Goal: Transaction & Acquisition: Purchase product/service

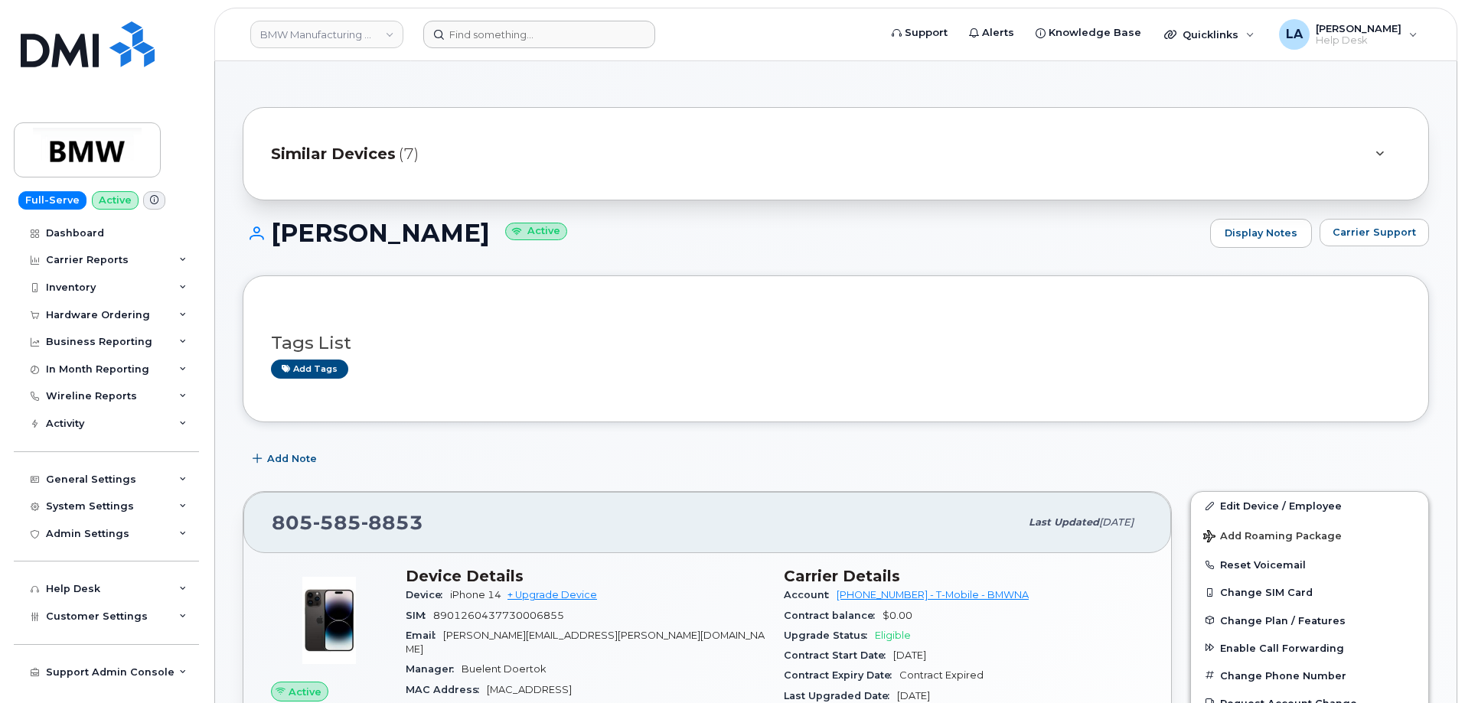
scroll to position [416, 0]
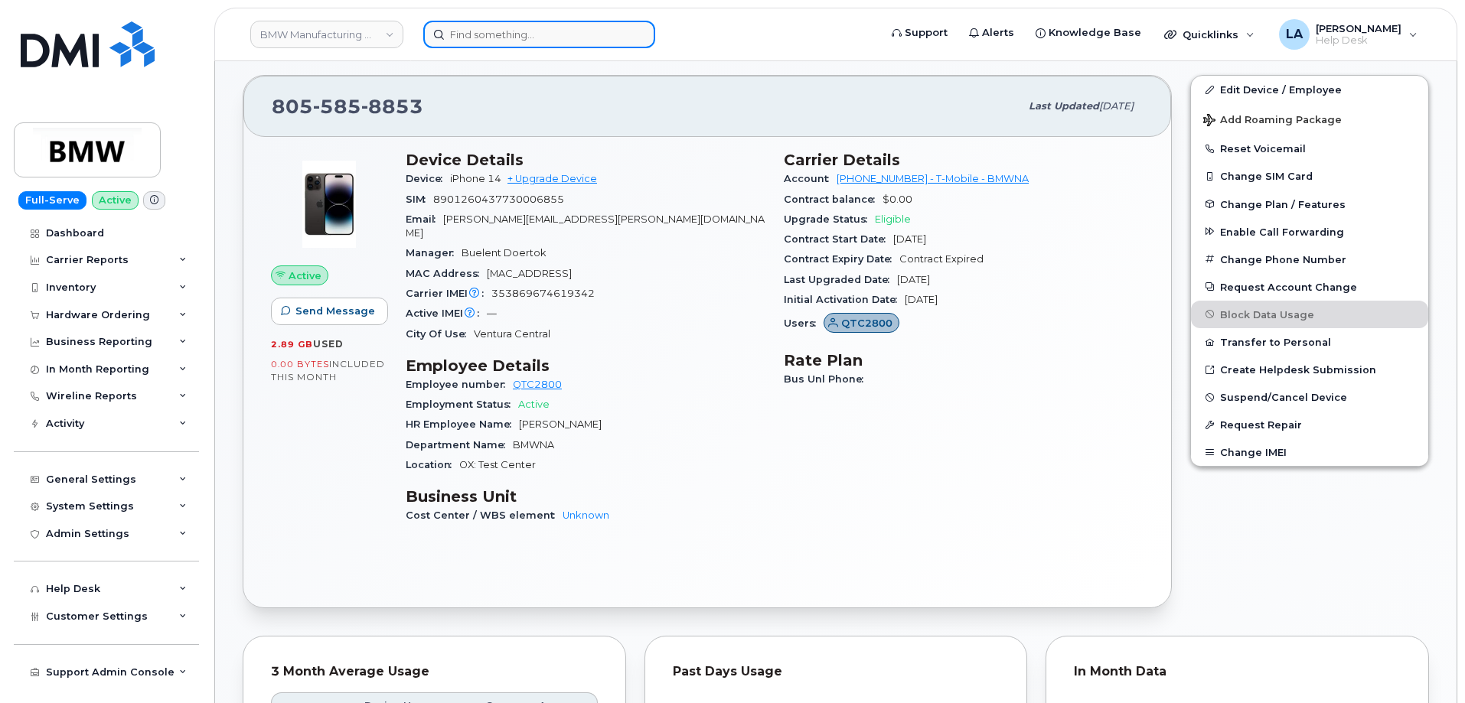
click at [510, 32] on input at bounding box center [539, 35] width 232 height 28
paste input "409.937.1891"
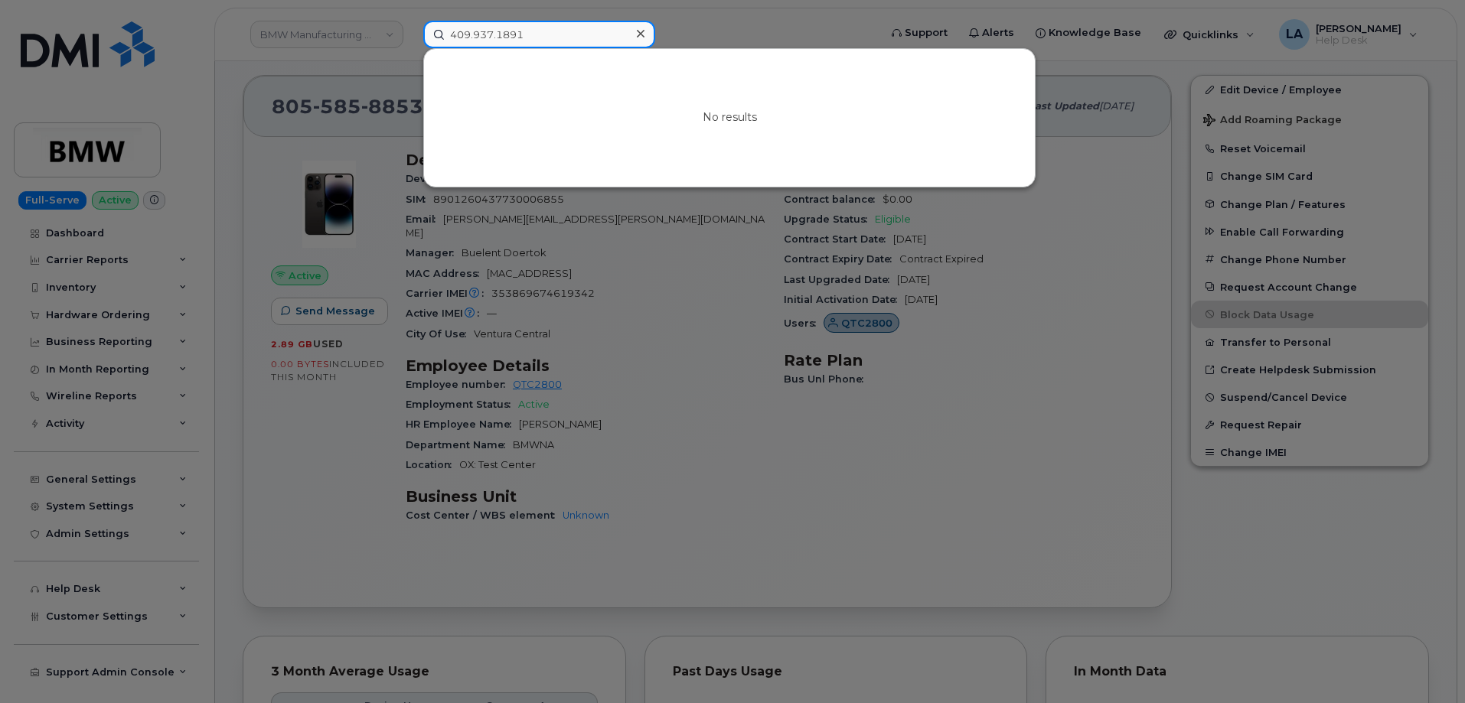
drag, startPoint x: 544, startPoint y: 34, endPoint x: 330, endPoint y: 81, distance: 219.3
click at [411, 48] on div "409.937.1891 No results" at bounding box center [646, 35] width 470 height 28
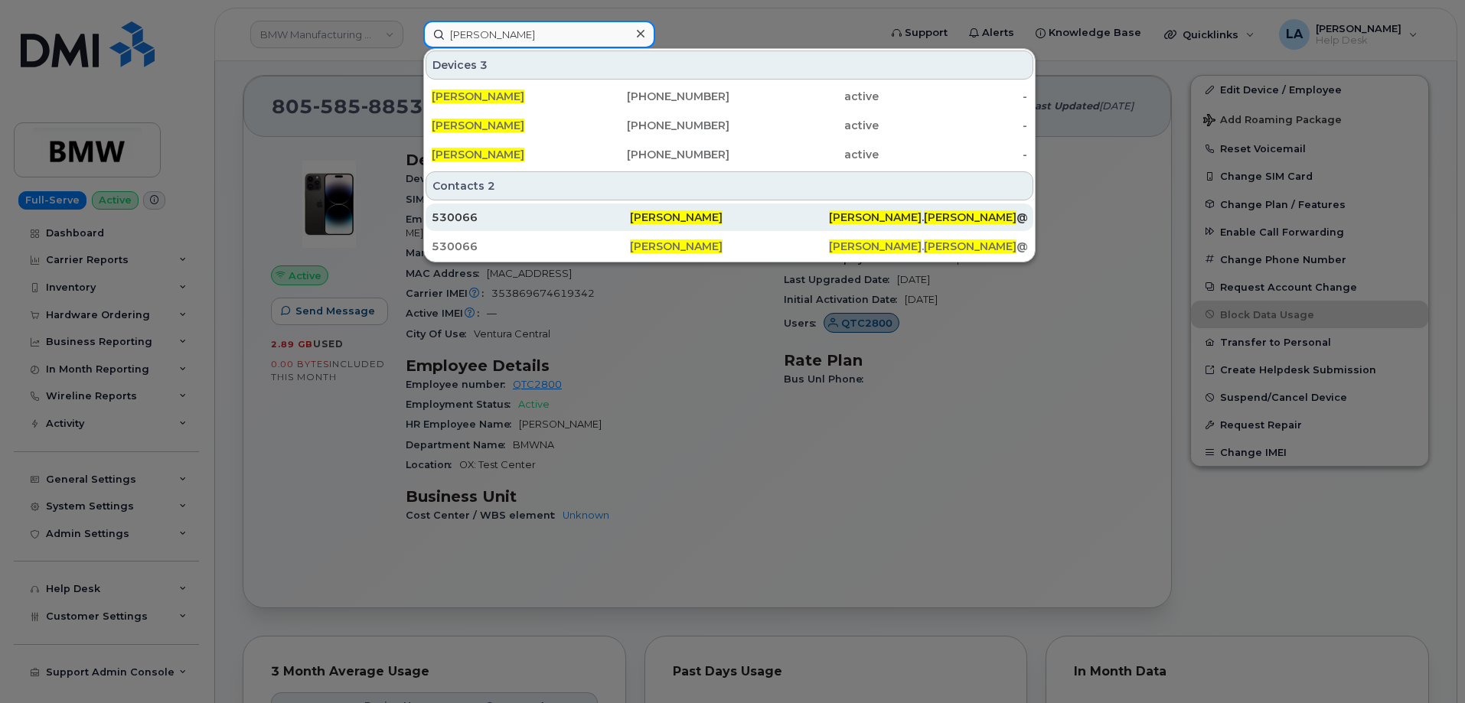
type input "[PERSON_NAME]"
click at [462, 225] on div "530066" at bounding box center [531, 218] width 198 height 28
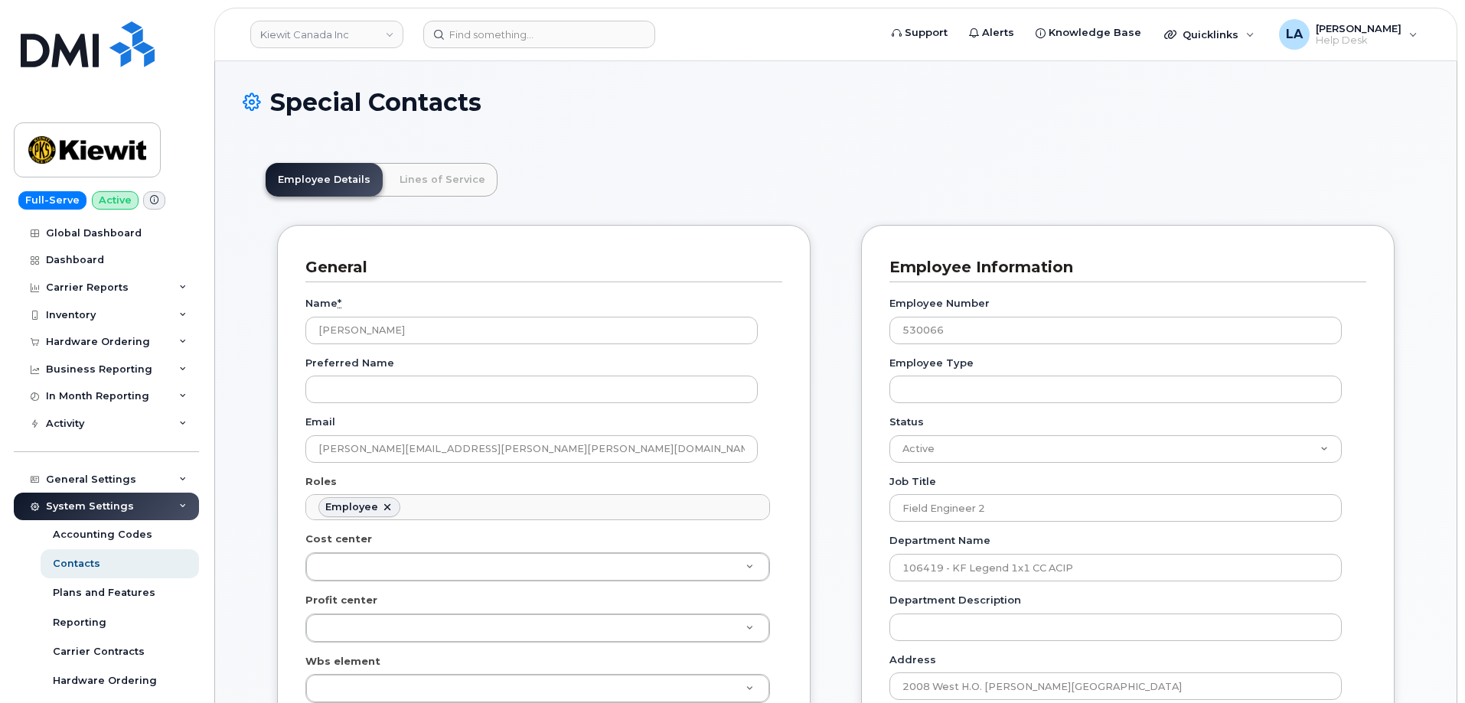
scroll to position [45, 0]
click at [527, 31] on input at bounding box center [539, 35] width 232 height 28
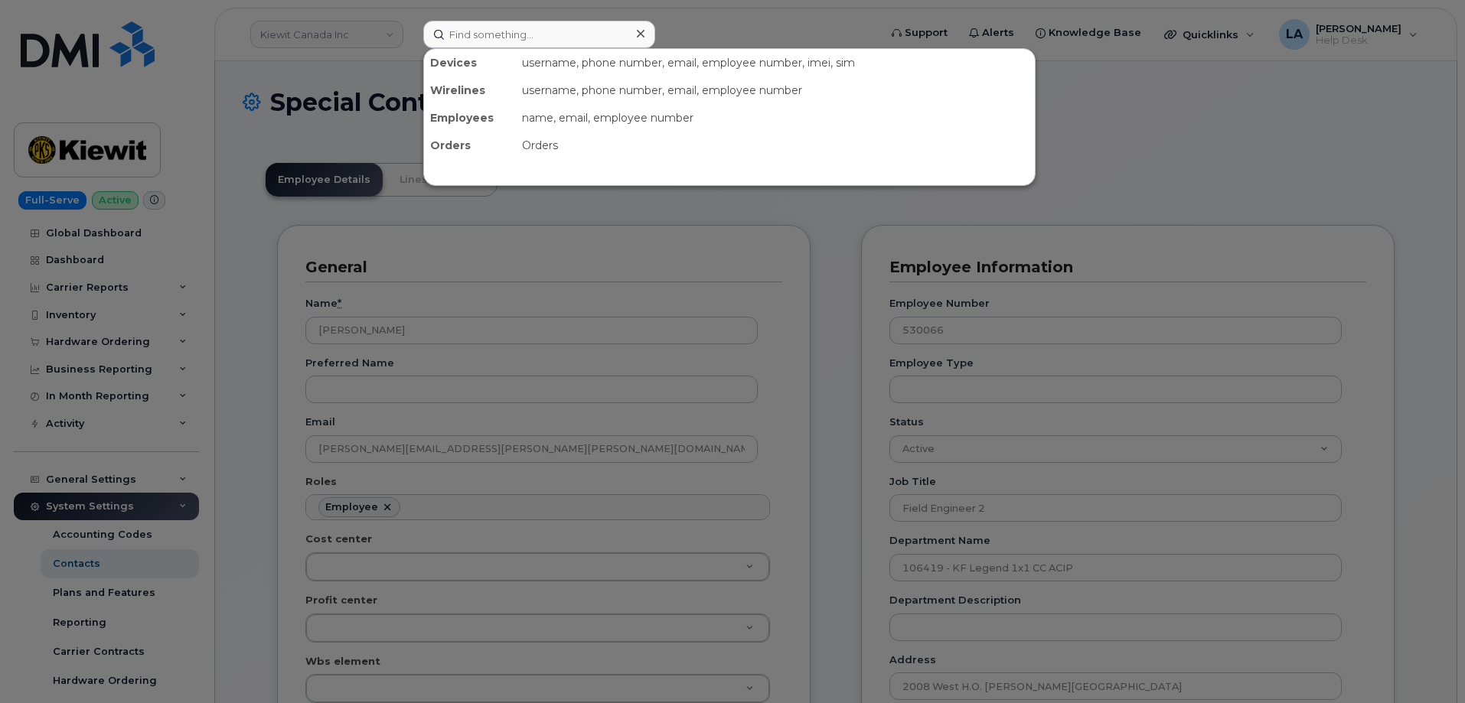
click at [410, 332] on div at bounding box center [732, 351] width 1465 height 703
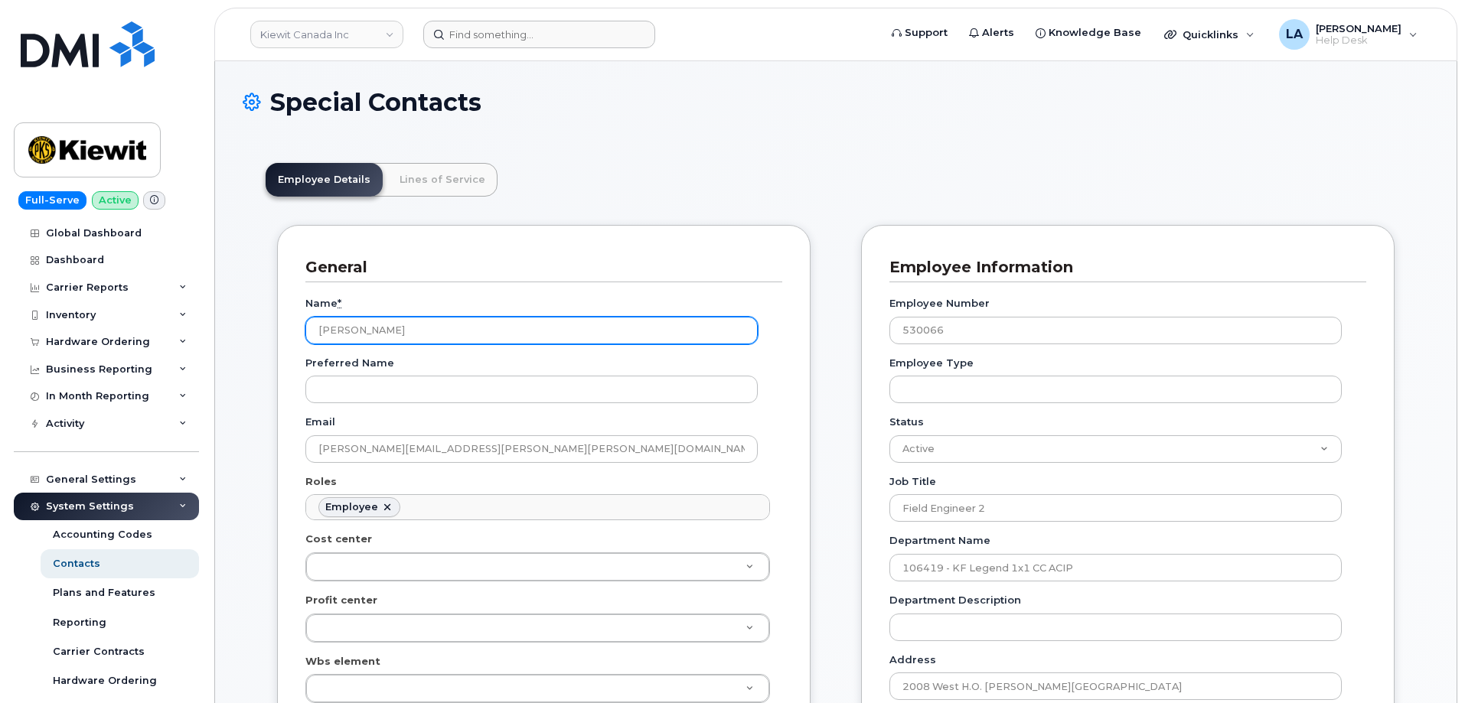
drag, startPoint x: 413, startPoint y: 336, endPoint x: 288, endPoint y: 326, distance: 125.9
click at [289, 326] on div "General Name * Lynn Gardner Preferred Name Email LYNN.GARDNER@KIEWIT.COM Roles …" at bounding box center [543, 644] width 533 height 839
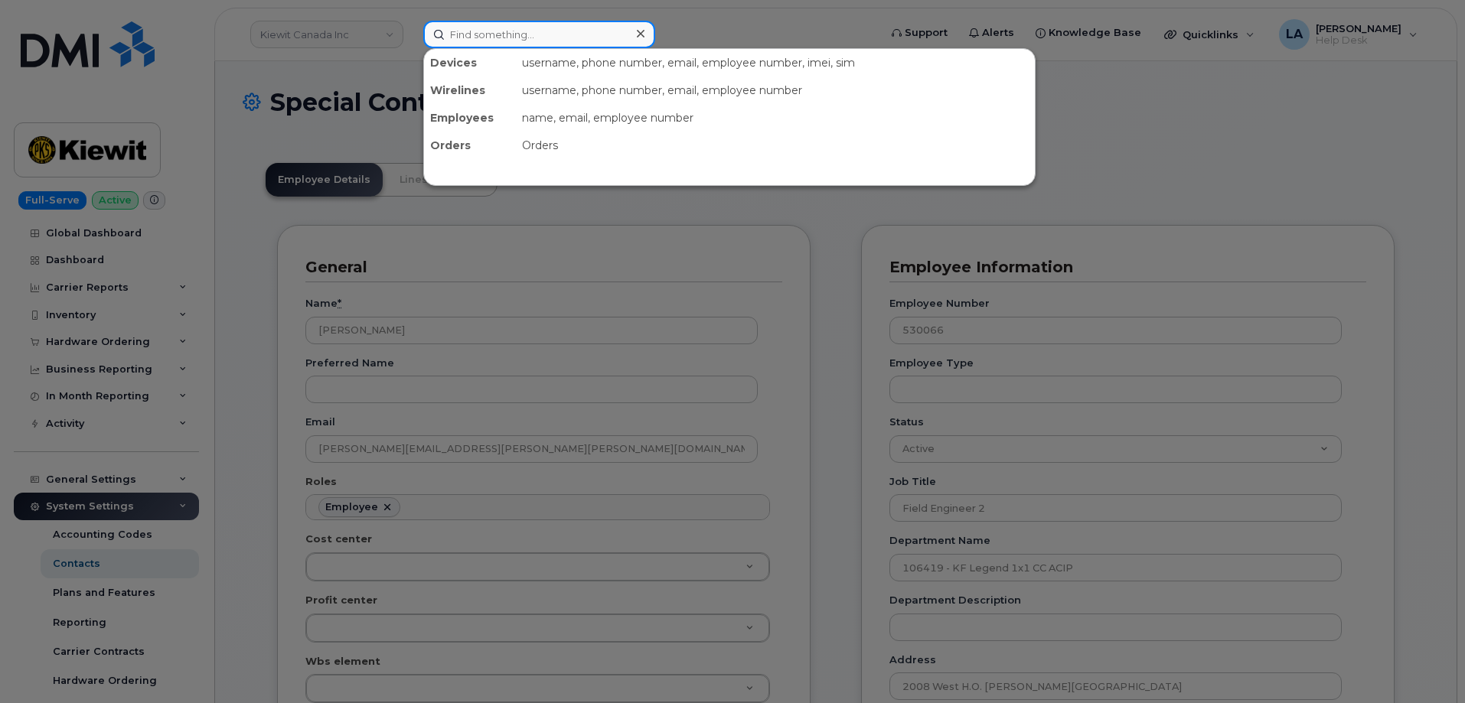
click at [507, 34] on input at bounding box center [539, 35] width 232 height 28
paste input "[PERSON_NAME]"
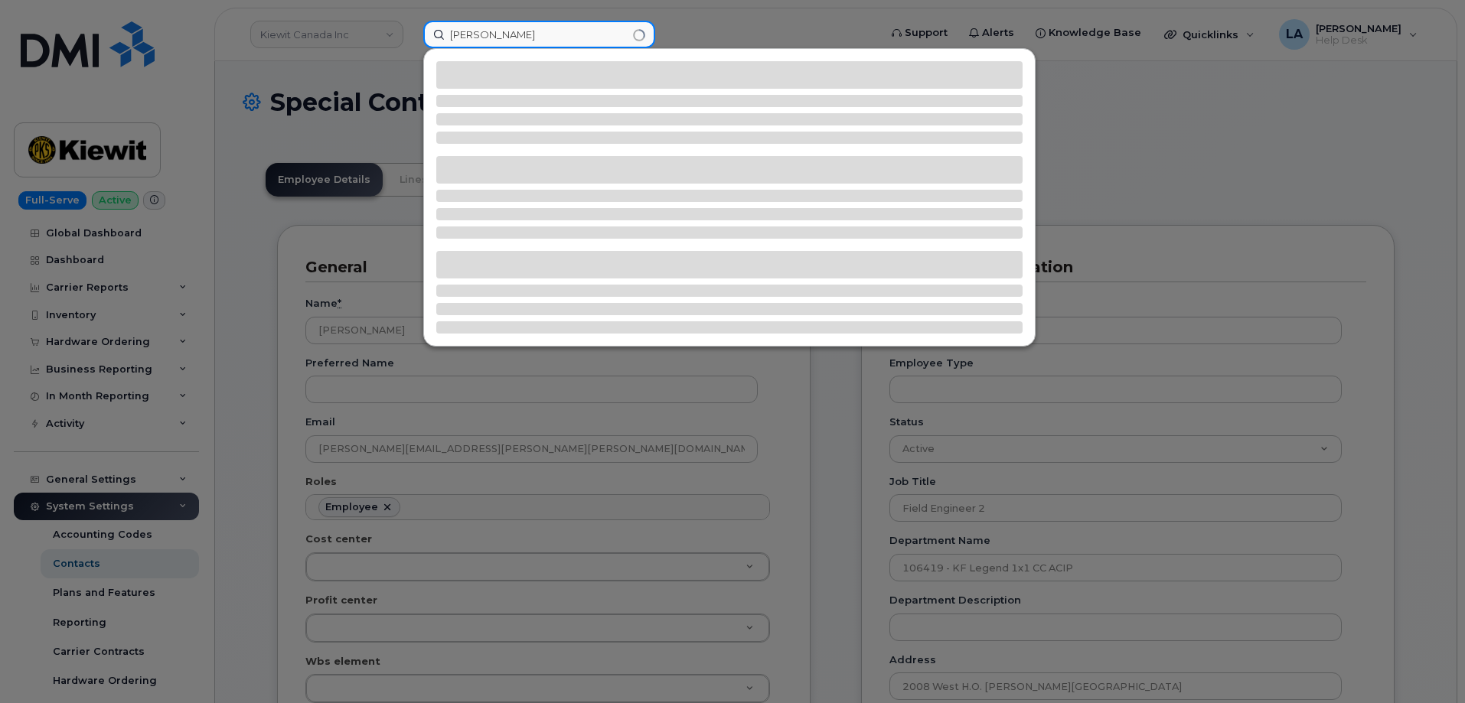
type input "[PERSON_NAME]"
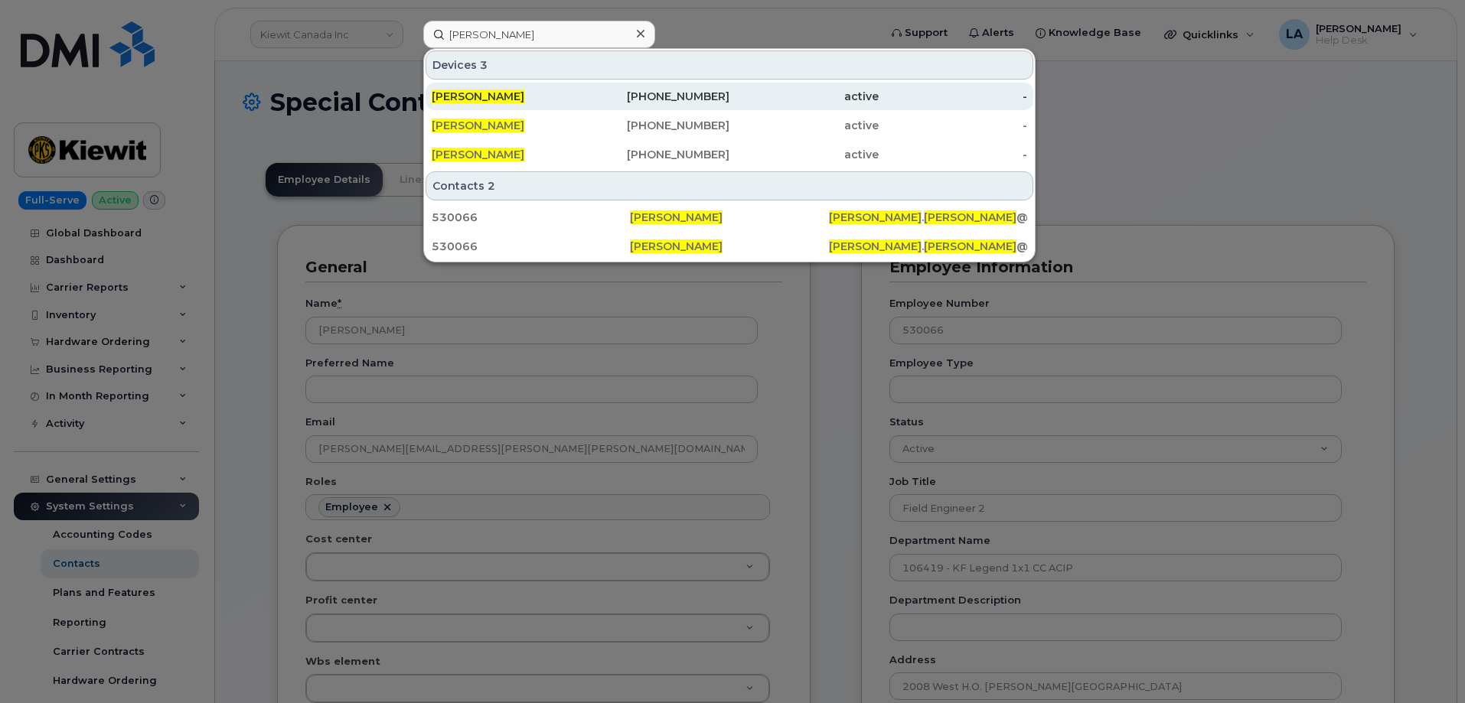
click at [491, 104] on div "[PERSON_NAME]" at bounding box center [506, 97] width 149 height 28
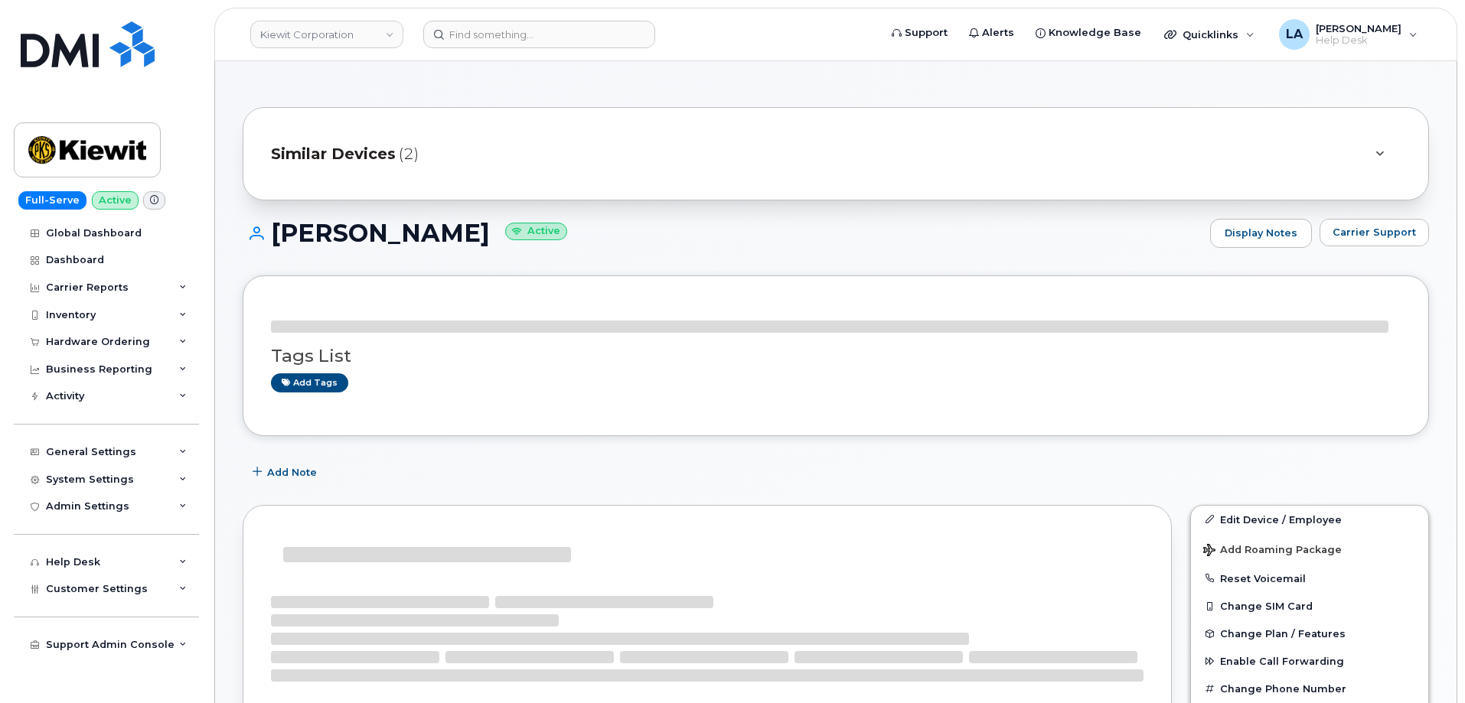
click at [1381, 154] on icon at bounding box center [1379, 154] width 8 height 10
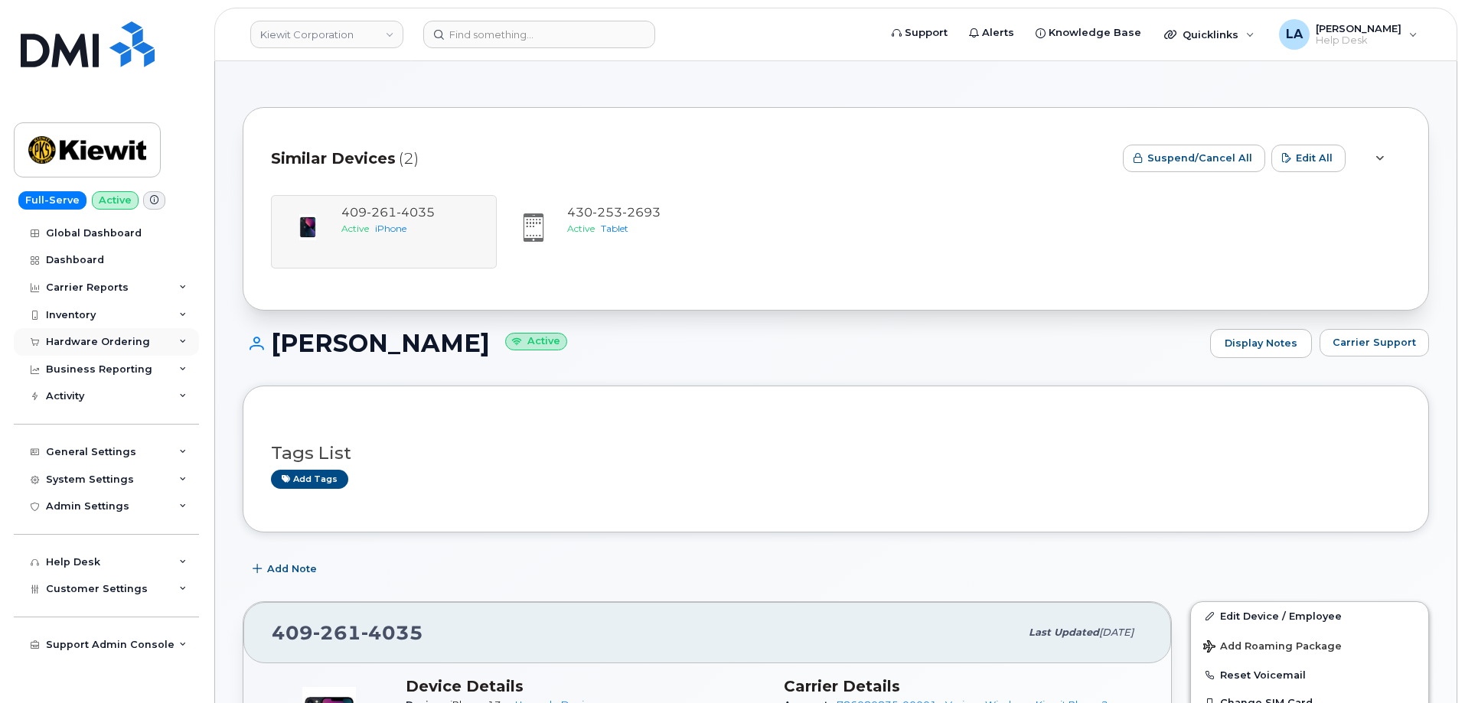
click at [106, 344] on div "Hardware Ordering" at bounding box center [98, 342] width 104 height 12
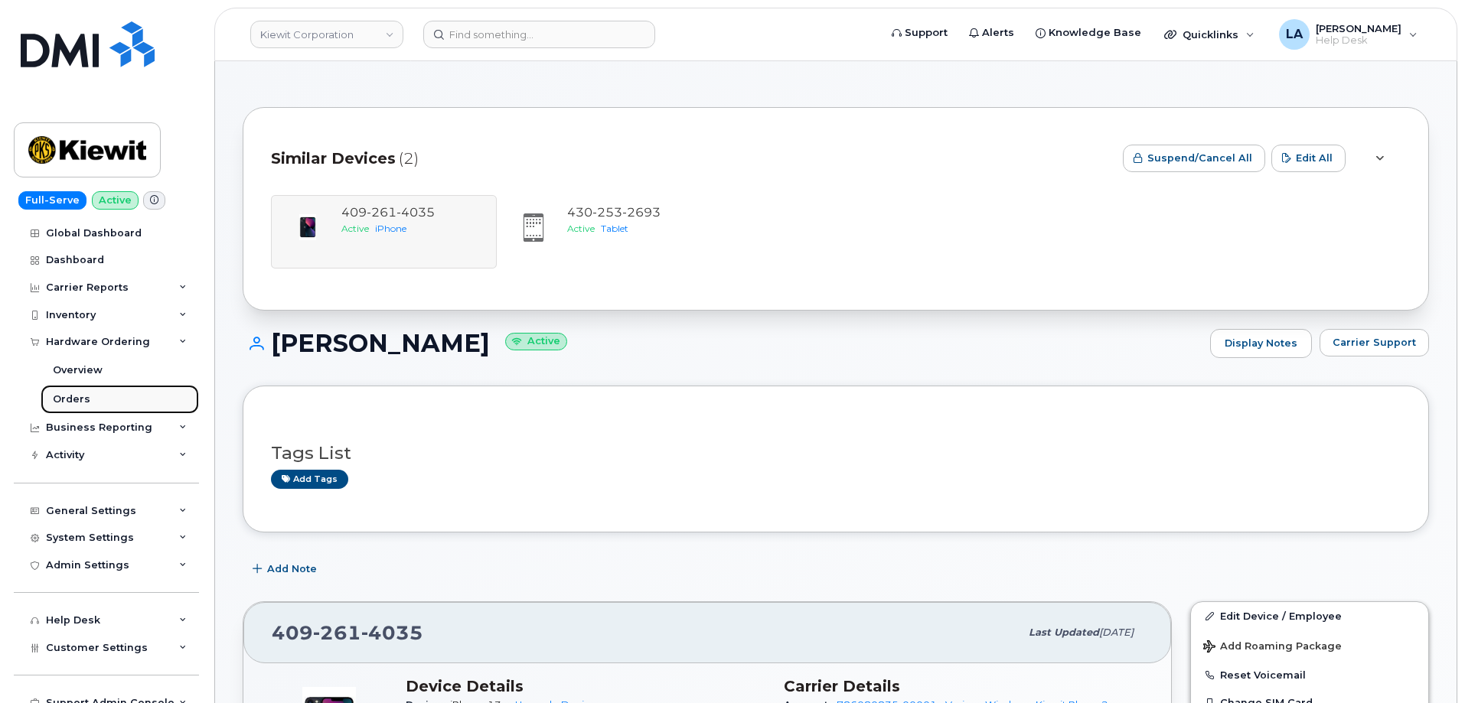
click at [74, 396] on div "Orders" at bounding box center [71, 400] width 37 height 14
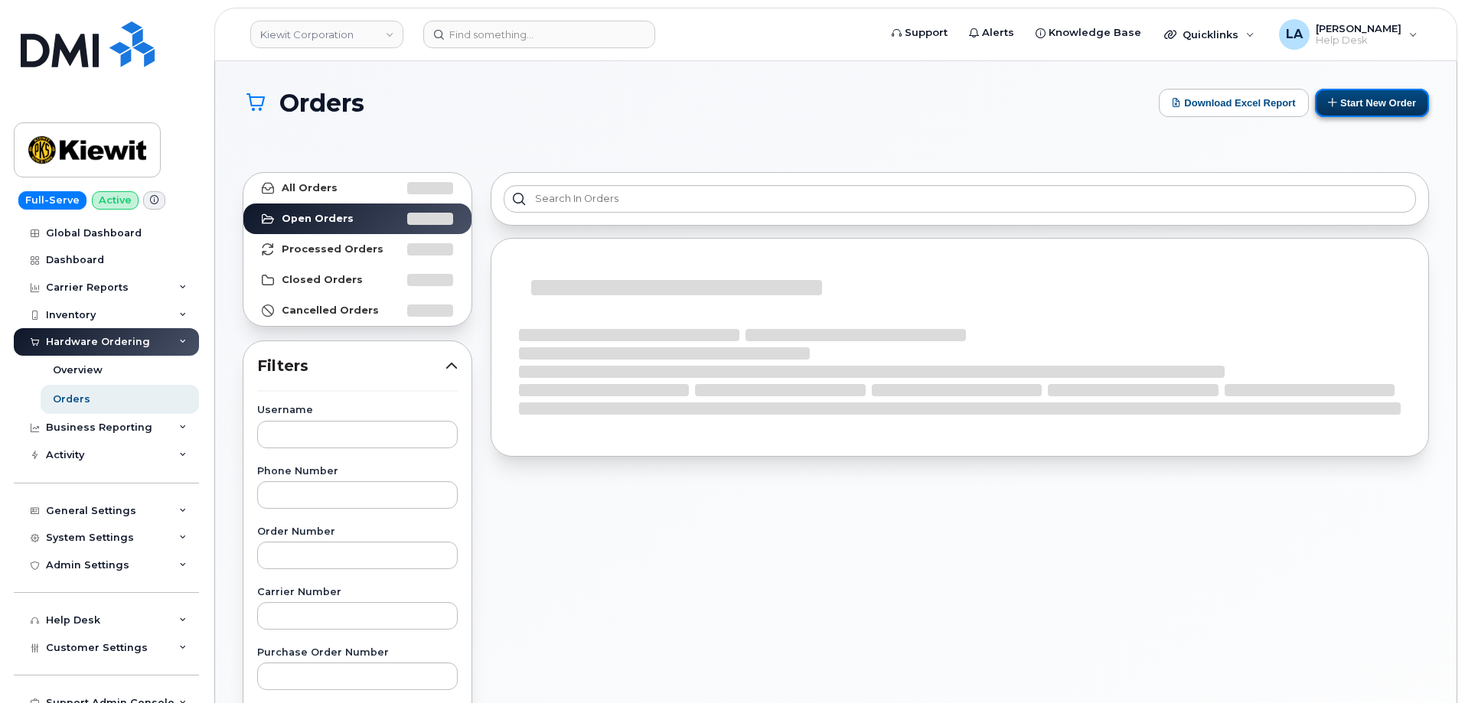
click at [1361, 112] on button "Start New Order" at bounding box center [1372, 103] width 114 height 28
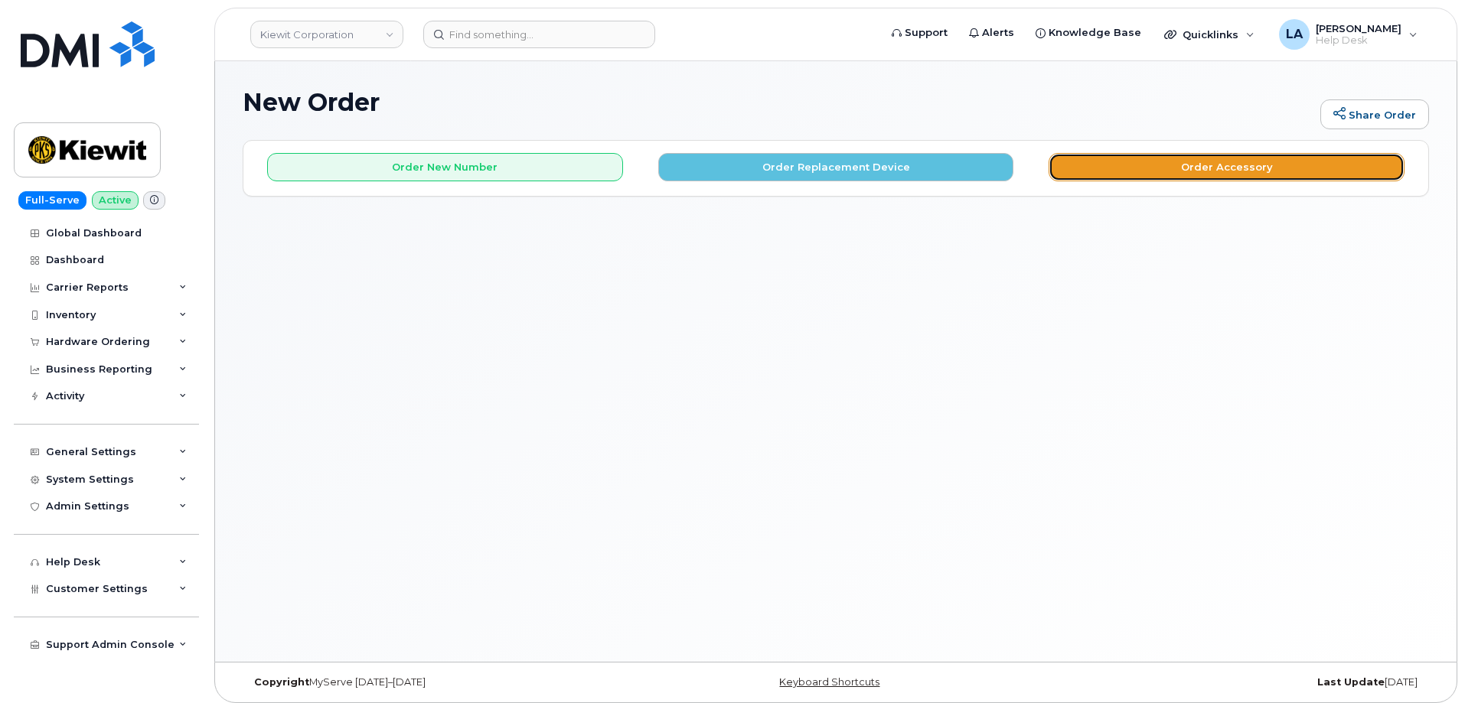
click at [1121, 177] on button "Order Accessory" at bounding box center [1226, 167] width 356 height 28
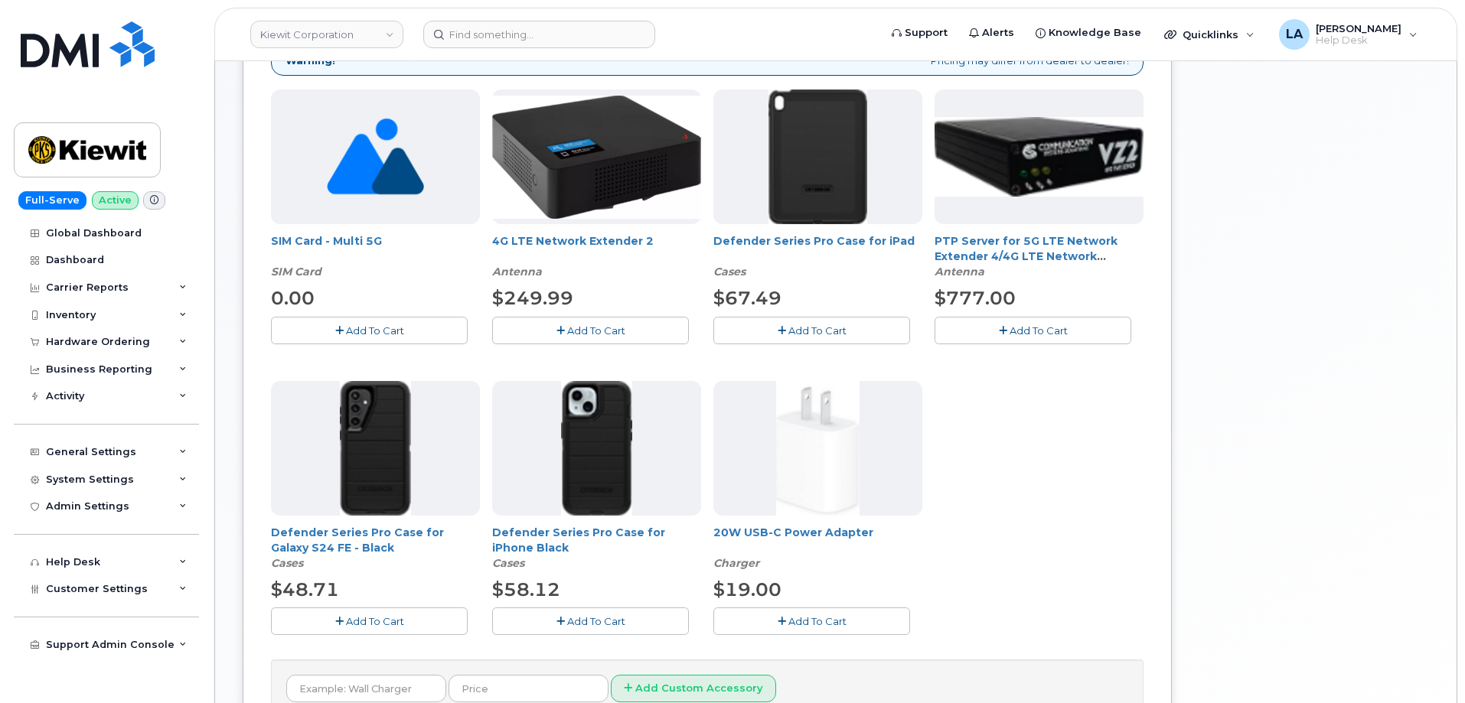
scroll to position [254, 0]
drag, startPoint x: 1464, startPoint y: 180, endPoint x: 1464, endPoint y: 99, distance: 80.4
click at [1464, 99] on body "Kiewit Corporation Support Alerts Knowledge Base Quicklinks Suspend / Cancel De…" at bounding box center [732, 304] width 1465 height 1116
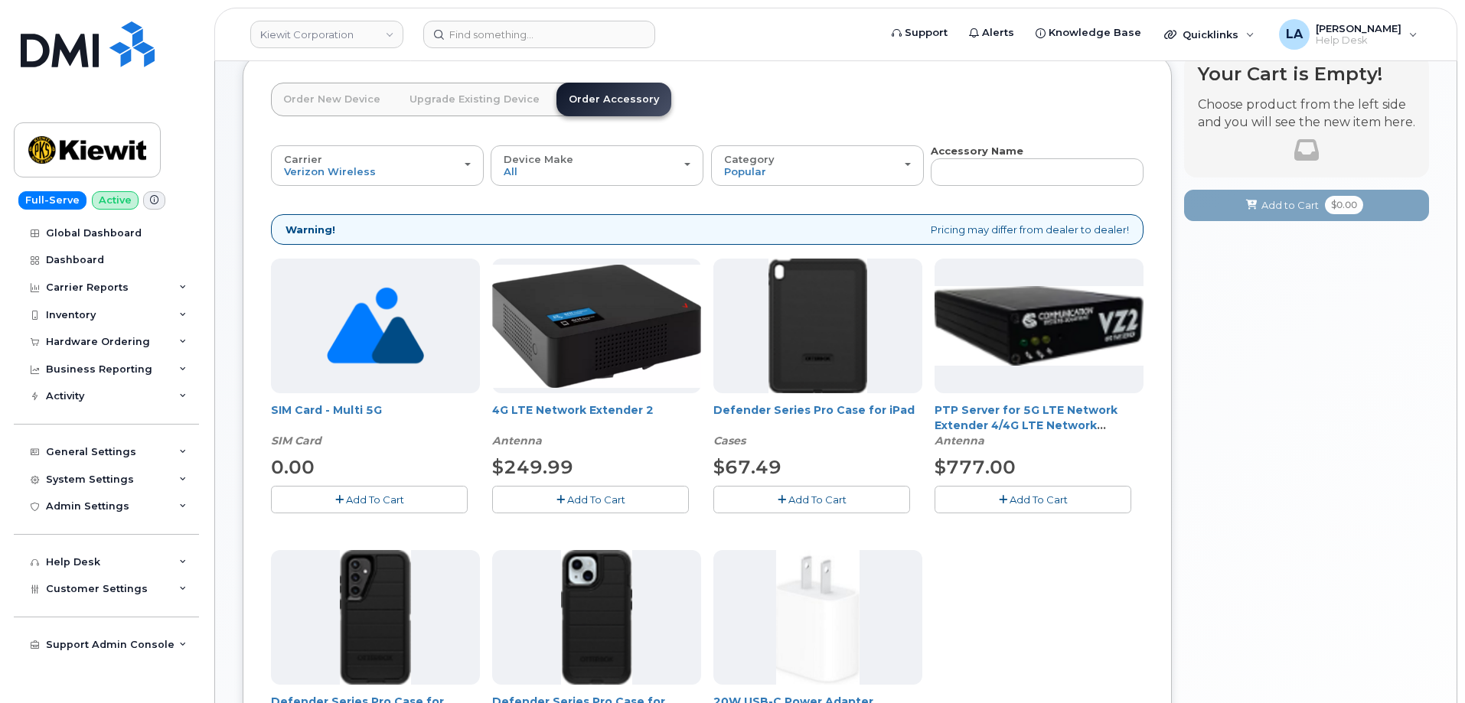
scroll to position [48, 0]
